Goal: Task Accomplishment & Management: Manage account settings

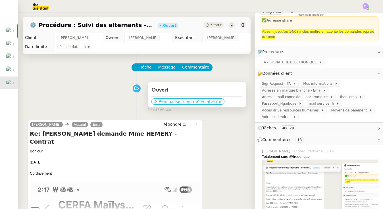
click at [180, 99] on span "Réinitialiser comme" at bounding box center [178, 102] width 39 height 6
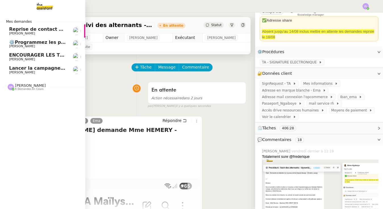
click at [26, 34] on span "[PERSON_NAME]" at bounding box center [22, 34] width 26 height 4
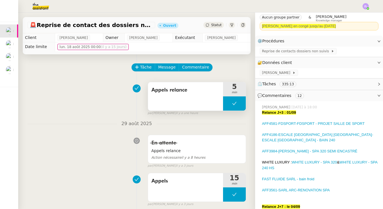
click at [226, 104] on button at bounding box center [234, 103] width 23 height 14
click at [226, 104] on div at bounding box center [228, 103] width 11 height 14
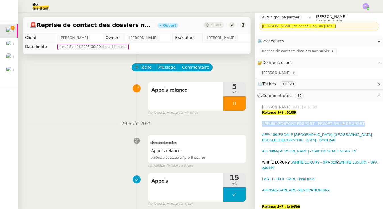
drag, startPoint x: 372, startPoint y: 122, endPoint x: 261, endPoint y: 122, distance: 110.8
copy link "AFF4581-FDSPORT-FDSPORT - PROJET SALLE DE SPORT"
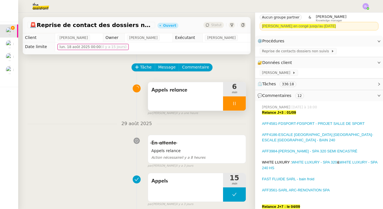
click at [235, 102] on icon at bounding box center [234, 103] width 5 height 5
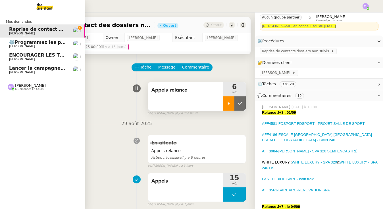
click at [19, 80] on span "[PERSON_NAME] 6 demandes en cours" at bounding box center [44, 85] width 85 height 12
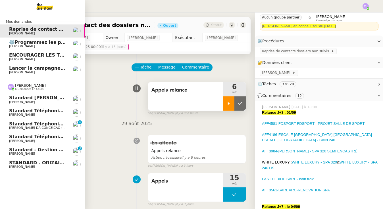
click at [35, 139] on span "[PERSON_NAME]" at bounding box center [22, 141] width 26 height 4
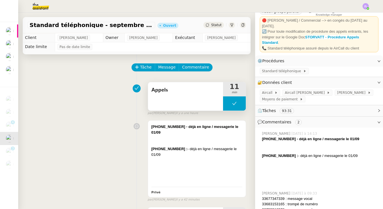
click at [229, 109] on button at bounding box center [234, 103] width 23 height 14
click at [229, 109] on div at bounding box center [228, 103] width 11 height 14
click at [225, 101] on div at bounding box center [234, 103] width 23 height 14
click at [242, 101] on button at bounding box center [239, 103] width 11 height 14
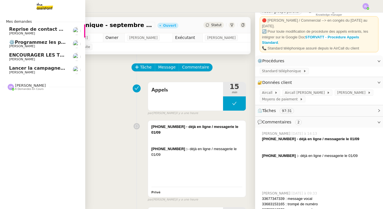
click at [22, 82] on span "[PERSON_NAME] 6 demandes en cours" at bounding box center [44, 85] width 85 height 12
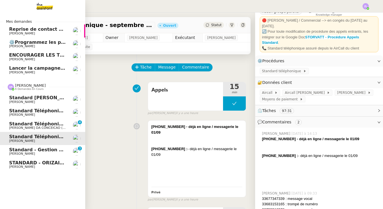
click at [35, 139] on span "[PERSON_NAME]" at bounding box center [22, 141] width 26 height 4
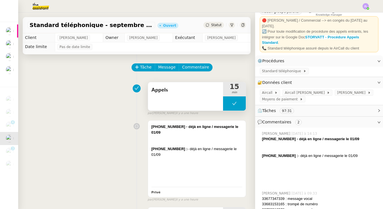
click at [230, 103] on button at bounding box center [234, 103] width 23 height 14
click at [230, 103] on icon at bounding box center [228, 103] width 5 height 5
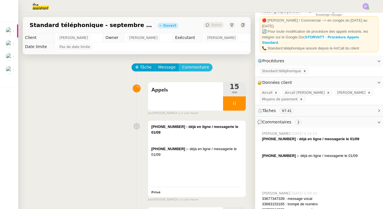
click at [187, 68] on span "Commentaire" at bounding box center [195, 67] width 27 height 7
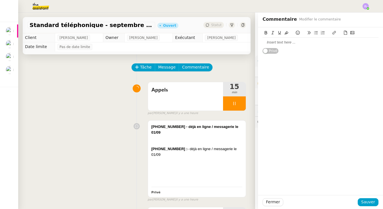
click at [273, 42] on div at bounding box center [321, 42] width 116 height 5
click at [373, 201] on span "Sauver" at bounding box center [368, 202] width 14 height 7
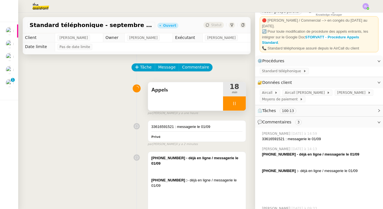
click at [230, 104] on div at bounding box center [234, 103] width 23 height 14
click at [243, 104] on button at bounding box center [239, 103] width 11 height 14
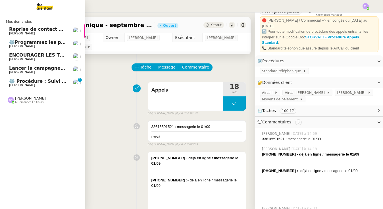
click at [16, 97] on span "[PERSON_NAME]" at bounding box center [30, 98] width 31 height 4
click at [24, 94] on span "[PERSON_NAME] 6 demandes en cours" at bounding box center [44, 98] width 85 height 12
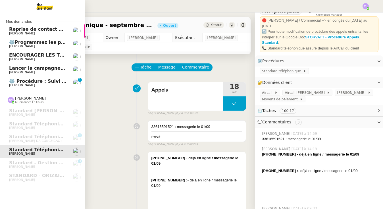
click at [40, 82] on span "⚙️ Procédure : Suivi des alternants - dynamique" at bounding box center [70, 80] width 123 height 5
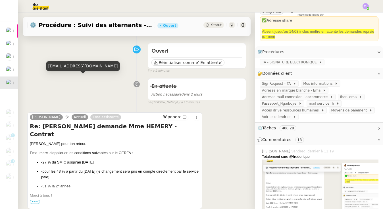
scroll to position [38, 0]
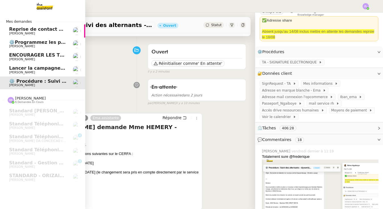
click at [20, 67] on span "Lancer la campagne de prospection" at bounding box center [55, 67] width 92 height 5
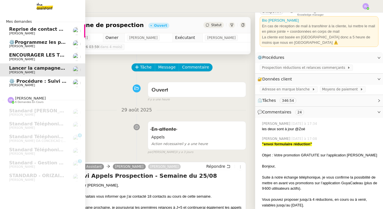
click at [13, 57] on span "ENCOURAGER LES TPE/PMI/PME À PASSER COMMANDE VIA LE SITE INTERNET - [DATE]" at bounding box center [118, 54] width 219 height 5
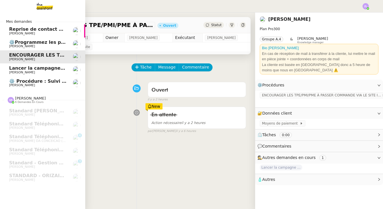
click at [47, 68] on span "Lancer la campagne de prospection" at bounding box center [55, 67] width 92 height 5
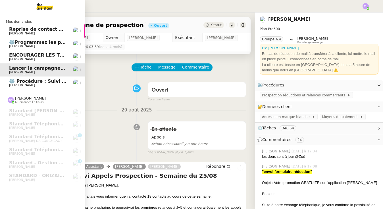
click at [45, 52] on link "ENCOURAGER LES TPE/PMI/PME À PASSER COMMANDE VIA LE SITE INTERNET - [DATE] [PER…" at bounding box center [42, 56] width 85 height 13
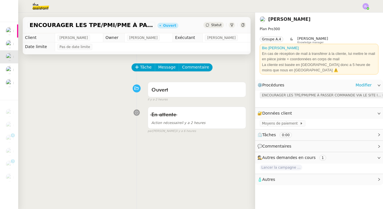
click at [311, 93] on span "ENCOURAGER LES TPE/PMI/PME À PASSER COMMANDE VIA LE SITE INTERNET" at bounding box center [322, 95] width 120 height 6
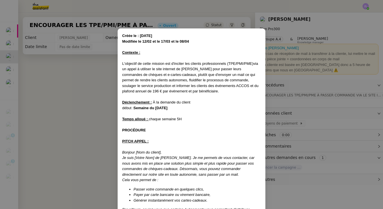
click at [91, 109] on nz-modal-container "Créée le : [DATE] Modifiée le 12/02 et le 17/03 et le 08/04 Contexte : L'object…" at bounding box center [191, 104] width 383 height 209
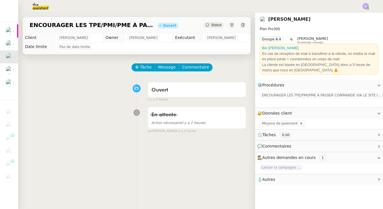
click at [213, 24] on span "Statut" at bounding box center [216, 25] width 11 height 4
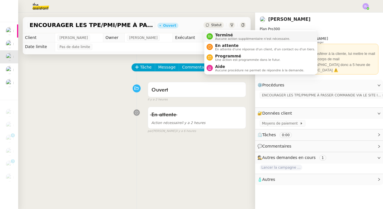
click at [220, 37] on span "Aucune action supplémentaire n'est nécessaire." at bounding box center [252, 38] width 75 height 3
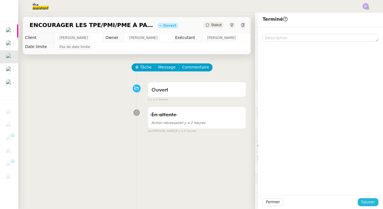
click at [370, 201] on span "Sauver" at bounding box center [368, 202] width 14 height 7
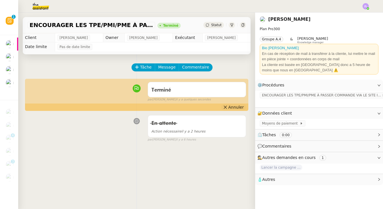
click at [229, 106] on button "Annuler" at bounding box center [233, 107] width 25 height 6
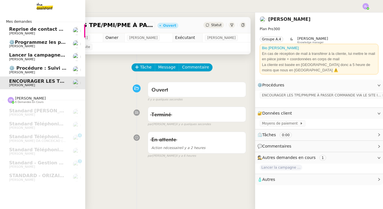
click at [15, 56] on span "Lancer la campagne de prospection" at bounding box center [55, 54] width 92 height 5
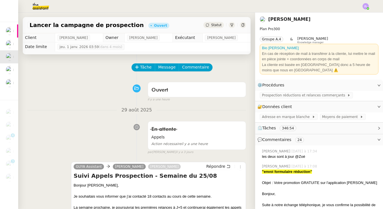
click at [290, 92] on span "Prospection réductions et relances commerçants" at bounding box center [304, 95] width 85 height 6
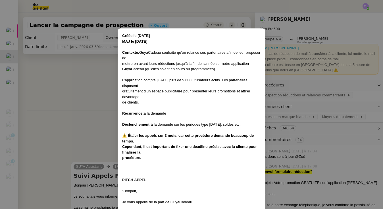
click at [301, 72] on nz-modal-container "Créée le [DATE] MAJ le [DATE] Contexte : GuyaCadeau souhaite qu’on relance ses …" at bounding box center [191, 104] width 383 height 209
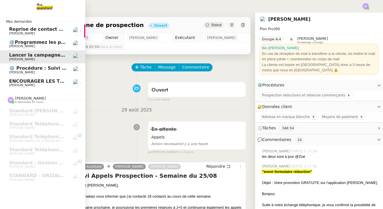
click at [20, 82] on span "ENCOURAGER LES TPE/PMI/PME À PASSER COMMANDE VIA LE SITE INTERNET - [DATE]" at bounding box center [118, 80] width 219 height 5
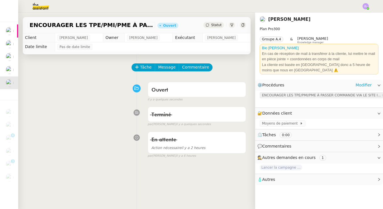
click at [293, 95] on span "ENCOURAGER LES TPE/PMI/PME À PASSER COMMANDE VIA LE SITE INTERNET" at bounding box center [322, 95] width 120 height 6
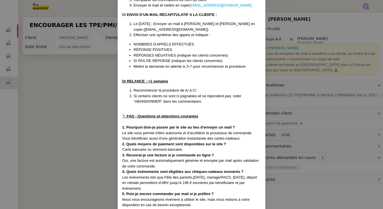
click at [86, 95] on nz-modal-container "Créée le : [DATE] Modifiée le 12/02 et le 17/03 et le 08/04 Contexte : L'object…" at bounding box center [191, 104] width 383 height 209
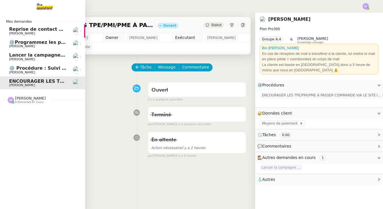
click at [21, 52] on span "Lancer la campagne de prospection" at bounding box center [55, 54] width 92 height 5
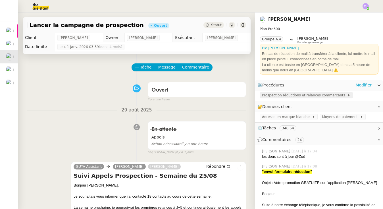
click at [285, 92] on span "Prospection réductions et relances commerçants" at bounding box center [304, 95] width 85 height 6
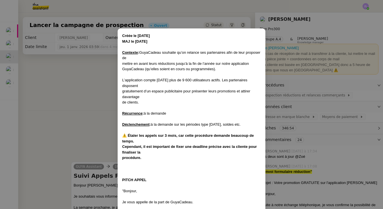
click at [48, 63] on nz-modal-container "Créée le [DATE] MAJ le [DATE] Contexte : GuyaCadeau souhaite qu’on relance ses …" at bounding box center [191, 104] width 383 height 209
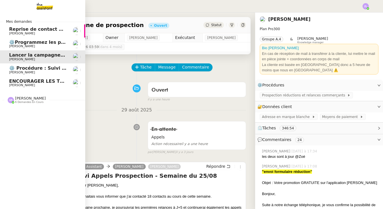
click at [20, 82] on span "ENCOURAGER LES TPE/PMI/PME À PASSER COMMANDE VIA LE SITE INTERNET - [DATE]" at bounding box center [118, 80] width 219 height 5
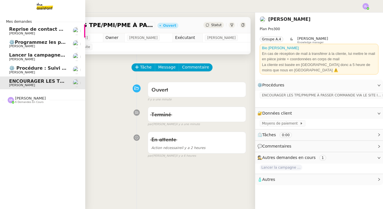
click at [20, 66] on span "⚙️ Procédure : Suivi des alternants - dynamique" at bounding box center [70, 67] width 123 height 5
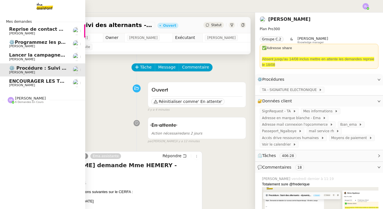
click at [31, 26] on link "Reprise de contact des dossiers non suivis [PERSON_NAME]" at bounding box center [42, 30] width 85 height 13
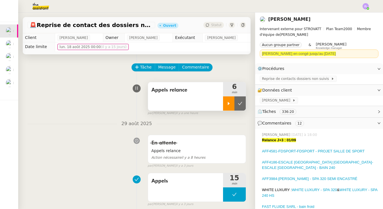
click at [228, 102] on icon at bounding box center [228, 103] width 5 height 5
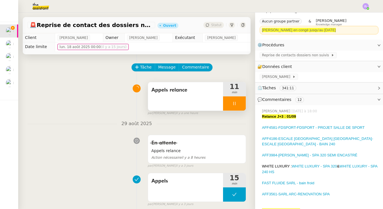
drag, startPoint x: 289, startPoint y: 175, endPoint x: 262, endPoint y: 168, distance: 27.2
click at [262, 168] on div "WHITE LUXURY : WHITE LUXURY - SPA 320 & WHITE LUXURY - SPA 240 HS" at bounding box center [320, 168] width 117 height 11
copy div "WHITE LUXURY : WHITE LUXURY - SPA 320 & WHITE LUXURY - SPA 240 HS"
click at [194, 66] on span "Commentaire" at bounding box center [195, 67] width 27 height 7
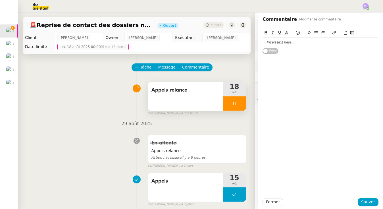
click at [270, 43] on div at bounding box center [321, 42] width 116 height 5
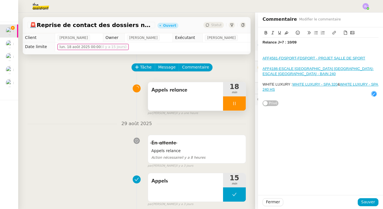
scroll to position [6, 0]
click at [286, 54] on div at bounding box center [321, 52] width 116 height 5
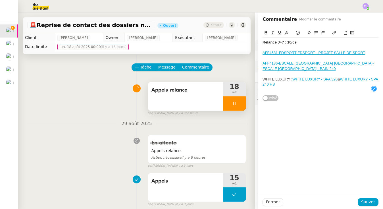
drag, startPoint x: 299, startPoint y: 42, endPoint x: 246, endPoint y: 42, distance: 53.7
click at [246, 42] on app-ticket "🚨 Reprise de contact des dossiers non suivis Ouvert Statut Client [PERSON_NAME]…" at bounding box center [200, 111] width 365 height 196
click at [287, 32] on icon at bounding box center [286, 33] width 4 height 4
click at [263, 32] on button at bounding box center [266, 33] width 7 height 7
click at [290, 92] on div "Relance J+7 : 10/09 AFF4581-FDSPORT-FDSPORT - PROJET SALLE DE SPORT AFF4186-ESC…" at bounding box center [321, 66] width 116 height 57
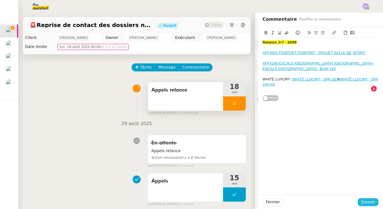
click at [370, 202] on span "Sauver" at bounding box center [368, 202] width 14 height 7
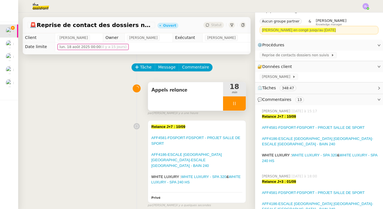
drag, startPoint x: 228, startPoint y: 105, endPoint x: 242, endPoint y: 103, distance: 14.2
click at [228, 105] on div at bounding box center [234, 103] width 23 height 14
click at [242, 104] on icon at bounding box center [240, 103] width 5 height 5
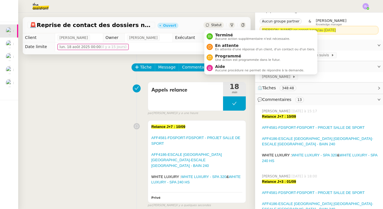
click at [214, 25] on span "Statut" at bounding box center [216, 25] width 11 height 4
click at [217, 43] on span "En attente" at bounding box center [265, 45] width 100 height 5
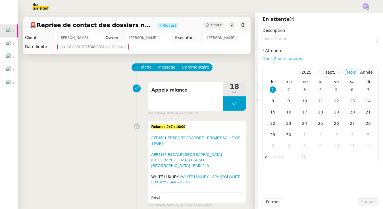
click at [274, 59] on link "Dans 2 jours ouvrés" at bounding box center [282, 58] width 39 height 5
type input "07:00"
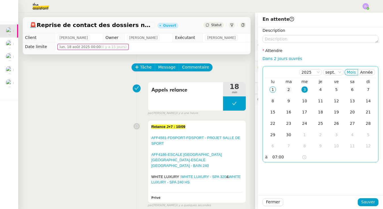
click at [287, 86] on td "2" at bounding box center [289, 89] width 16 height 11
click at [273, 44] on div "Description Attendre Dans 2 jours ouvrés [DATE] Mois Année lu ma me je ve sa di…" at bounding box center [321, 94] width 116 height 135
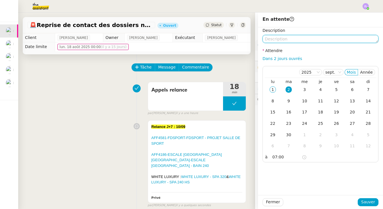
click at [271, 37] on textarea at bounding box center [321, 39] width 116 height 8
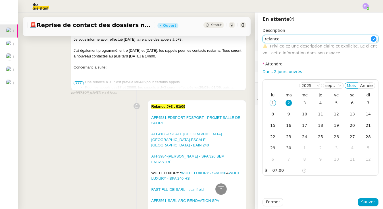
scroll to position [1043, 0]
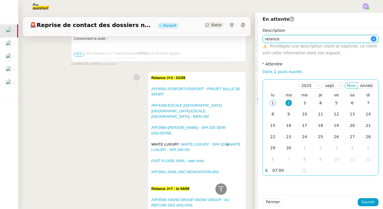
type textarea "relance"
click at [321, 103] on div "4" at bounding box center [320, 103] width 6 height 6
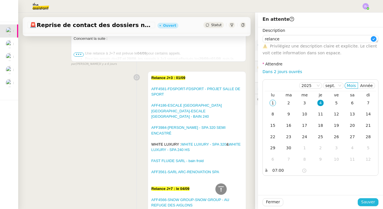
click at [372, 202] on span "Sauver" at bounding box center [368, 202] width 14 height 7
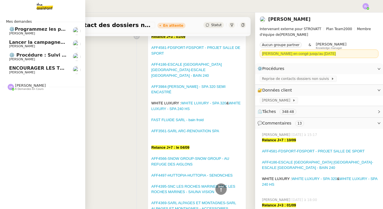
click at [32, 89] on span "6 demandes en cours" at bounding box center [29, 89] width 28 height 3
